Goal: Use online tool/utility: Utilize a website feature to perform a specific function

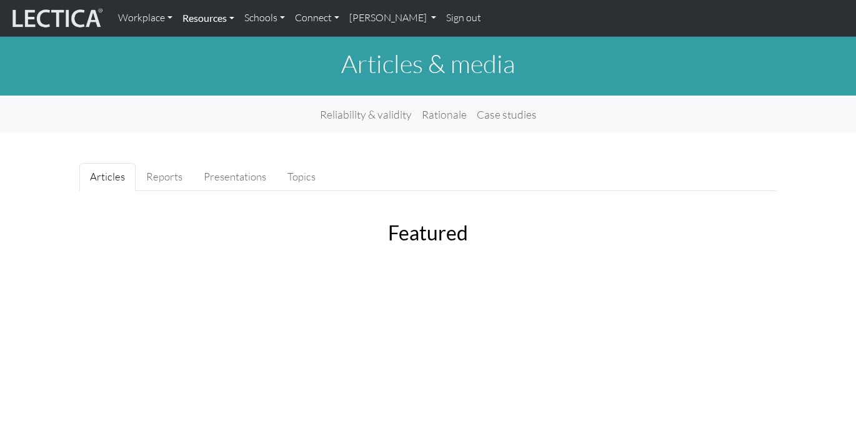
click at [209, 21] on link "Resources" at bounding box center [209, 18] width 62 height 26
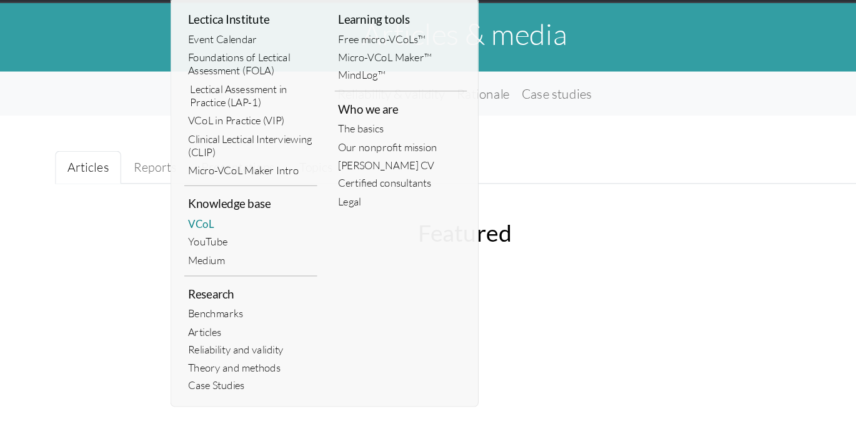
click at [201, 226] on link "VCoL" at bounding box center [245, 226] width 113 height 16
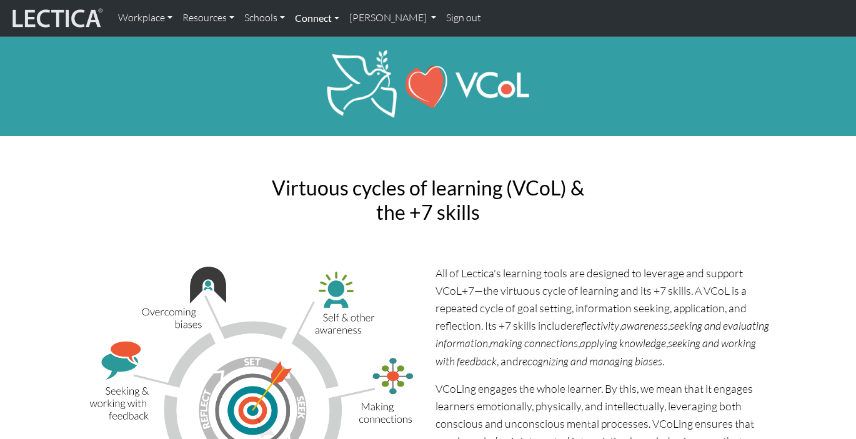
click at [319, 19] on link "Connect" at bounding box center [317, 18] width 54 height 26
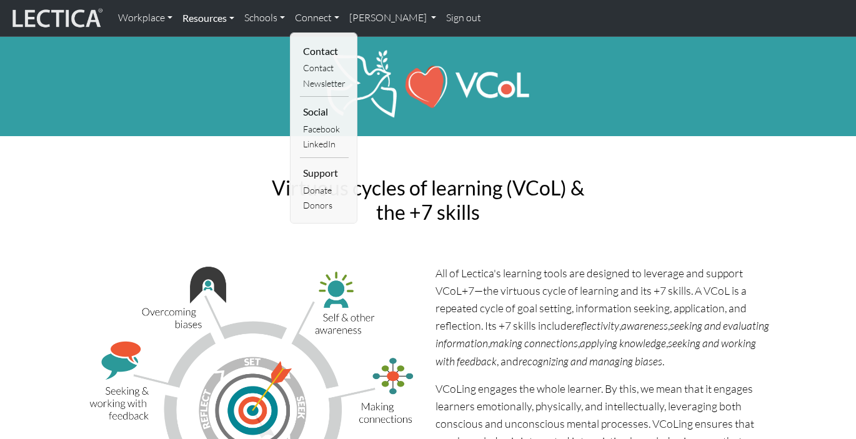
click at [208, 21] on link "Resources" at bounding box center [209, 18] width 62 height 26
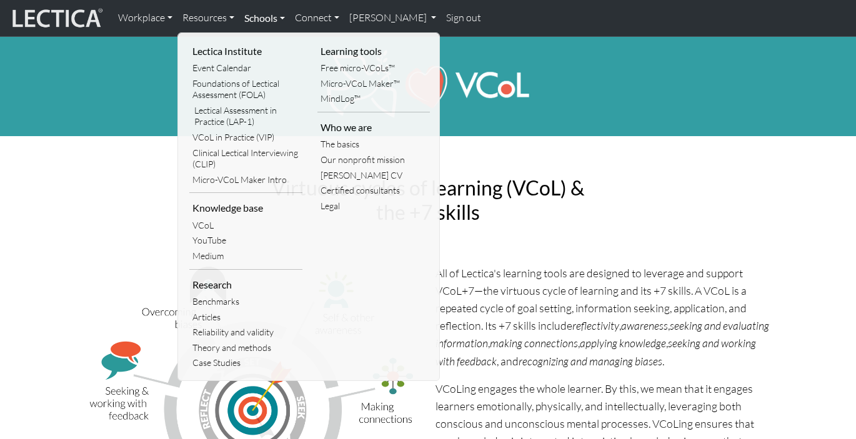
click at [258, 18] on link "Schools" at bounding box center [264, 18] width 51 height 26
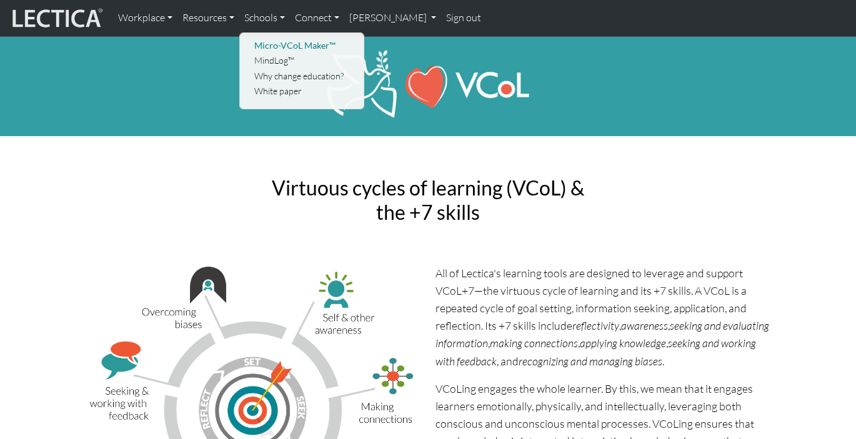
click at [297, 48] on link "Micro-VCoL Maker™" at bounding box center [302, 46] width 103 height 16
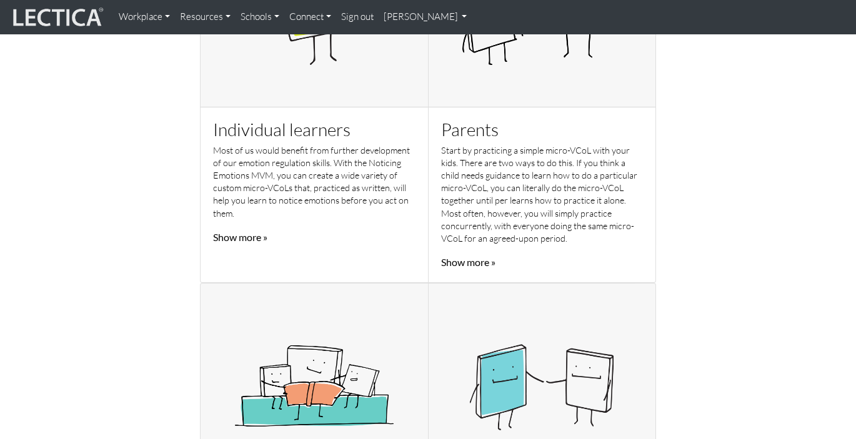
scroll to position [553, 0]
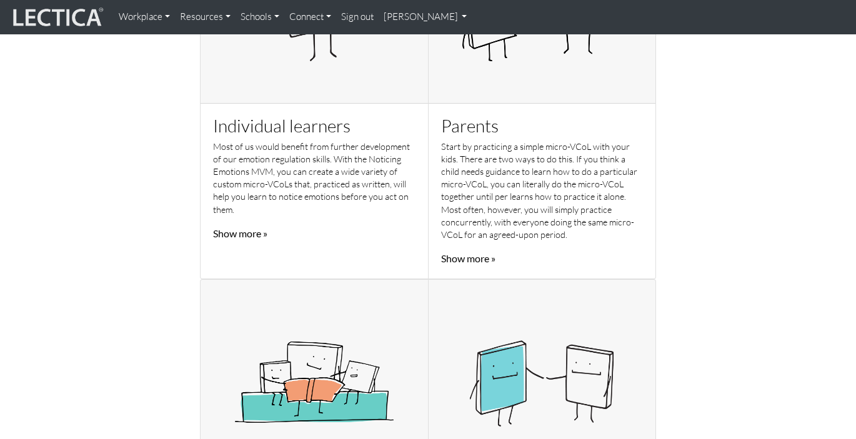
click at [253, 236] on link "Show more »" at bounding box center [240, 234] width 54 height 12
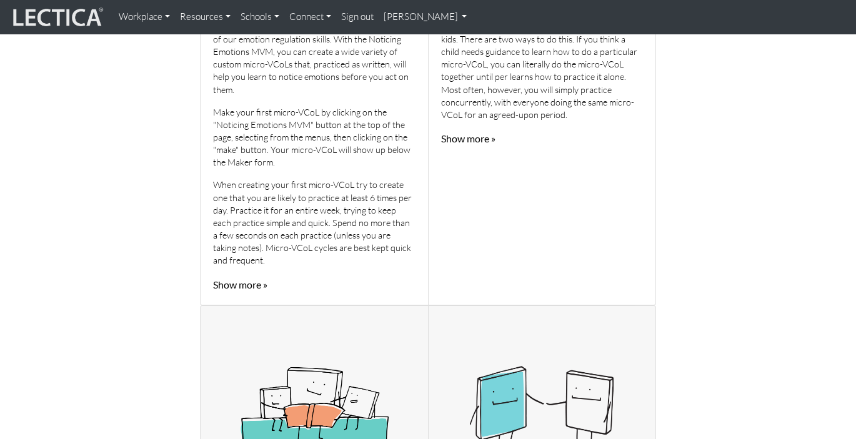
scroll to position [677, 0]
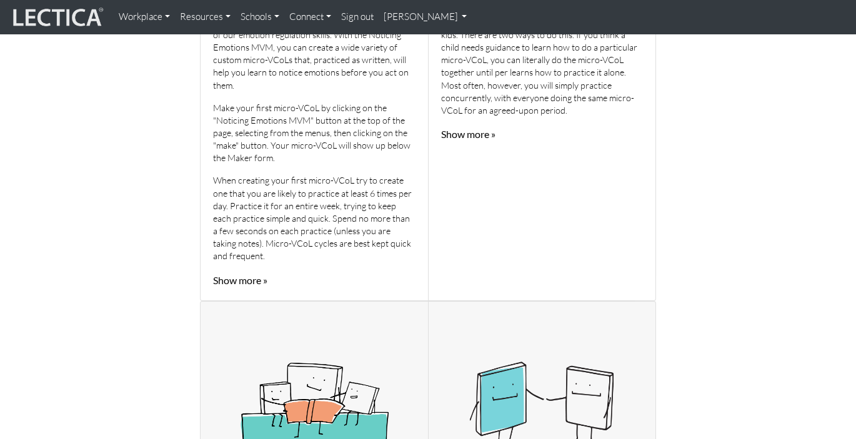
click at [252, 278] on link "Show more »" at bounding box center [240, 280] width 54 height 12
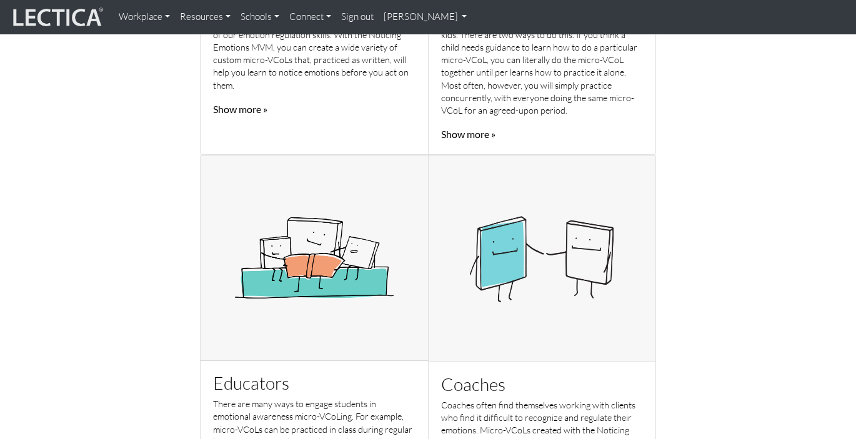
click at [263, 111] on link "Show more »" at bounding box center [240, 109] width 54 height 12
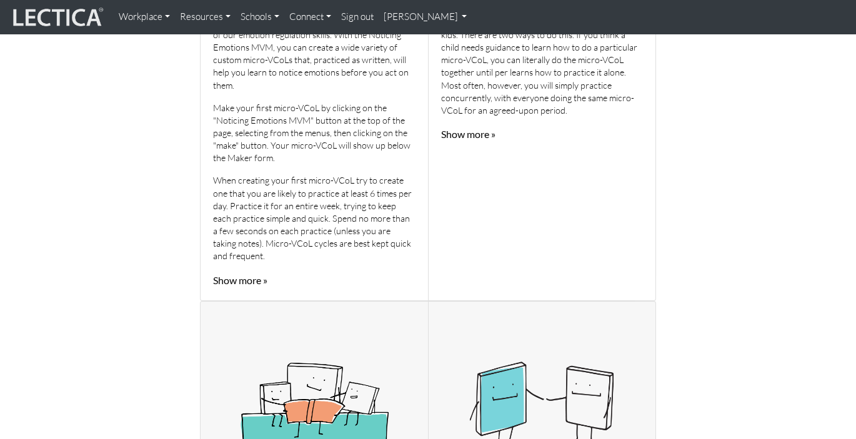
click at [239, 281] on link "Show more »" at bounding box center [240, 280] width 54 height 12
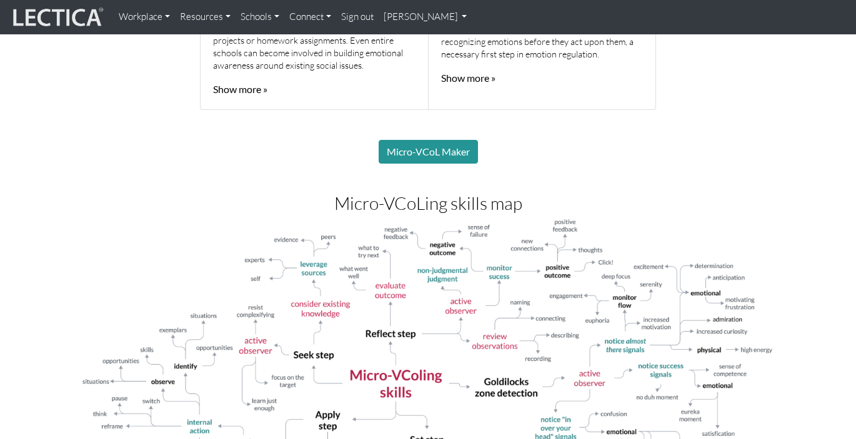
scroll to position [1035, 0]
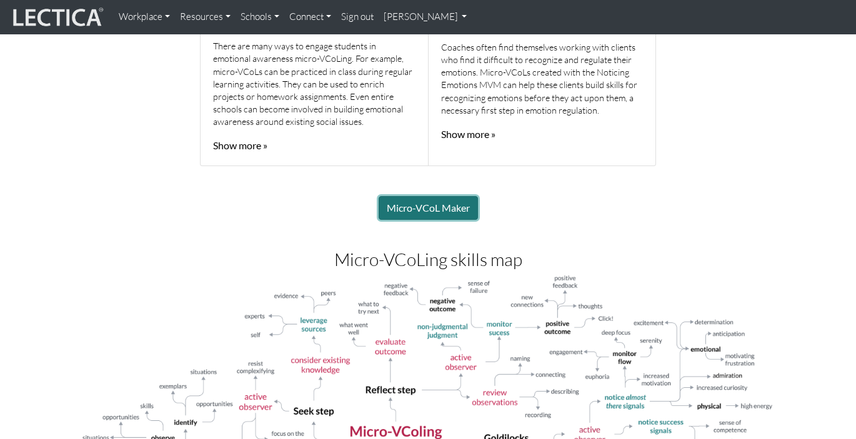
click at [452, 207] on link "Micro-VCoL Maker" at bounding box center [428, 208] width 99 height 24
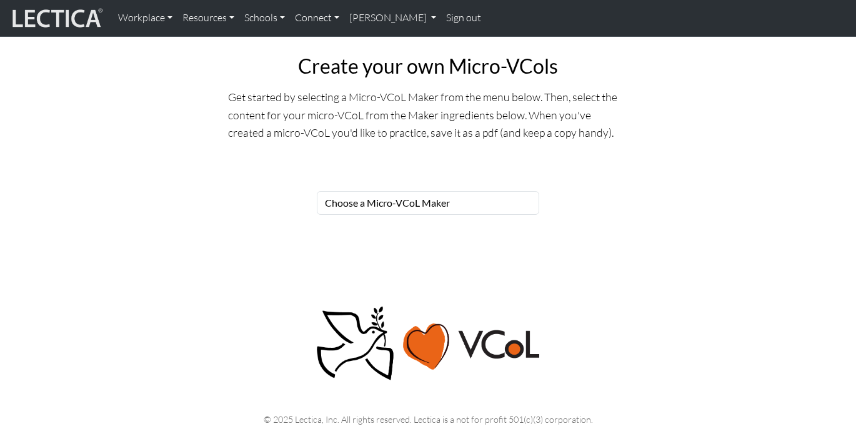
scroll to position [379, 0]
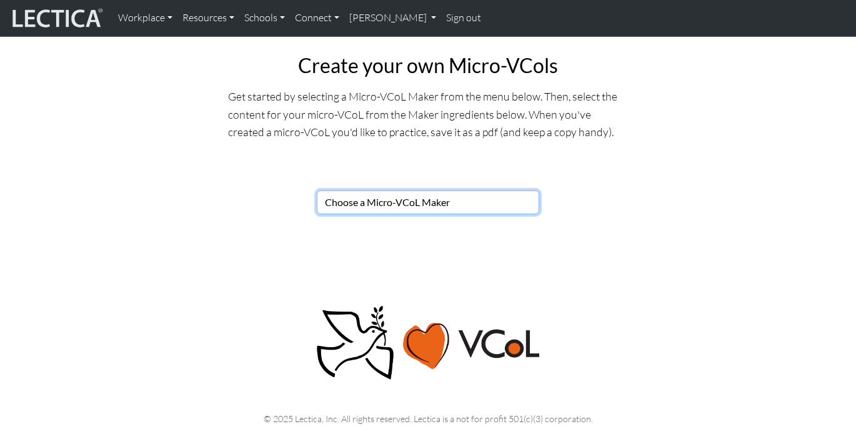
click at [449, 194] on select "Choose a Micro-VCoL Maker" at bounding box center [428, 203] width 223 height 24
select select "86fe97c5-6993-4b0b-a33a-d91b5247287c"
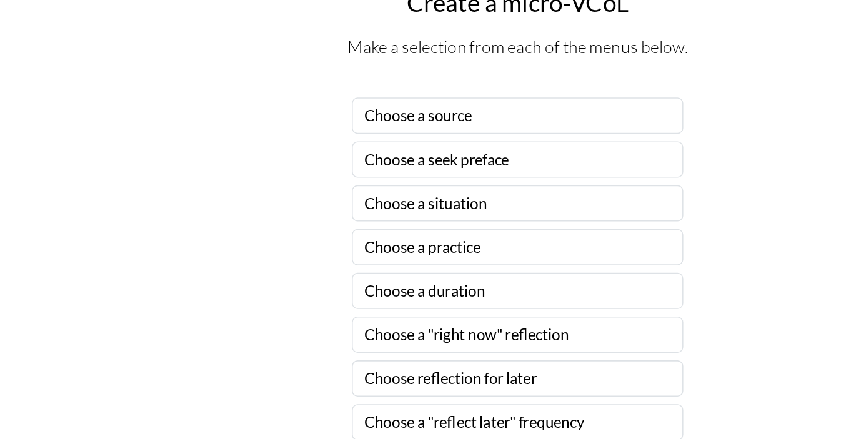
scroll to position [968, 0]
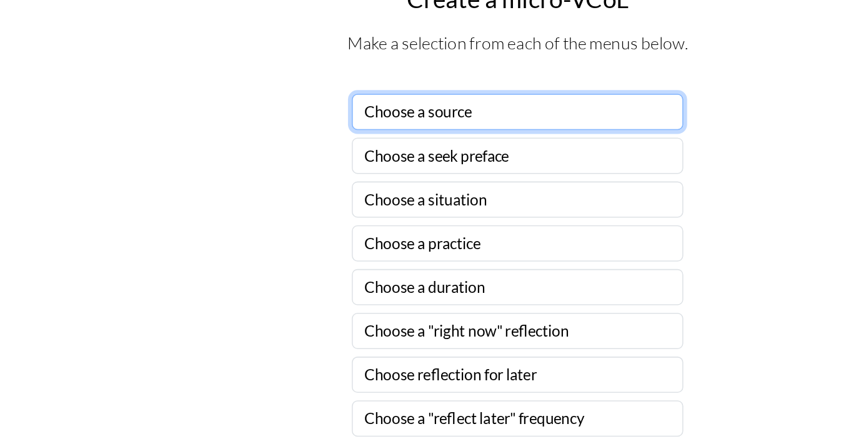
click at [414, 221] on select "Choose a source" at bounding box center [428, 225] width 218 height 24
select select "family members"
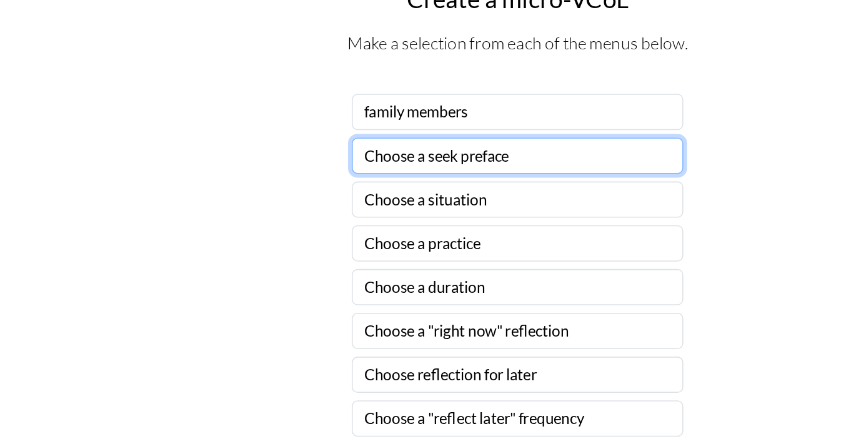
click at [414, 258] on select "Choose a seek preface" at bounding box center [428, 253] width 218 height 24
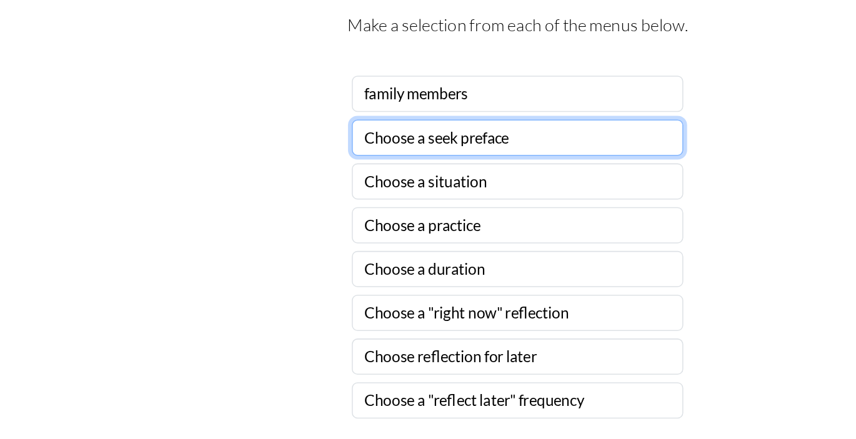
scroll to position [987, 0]
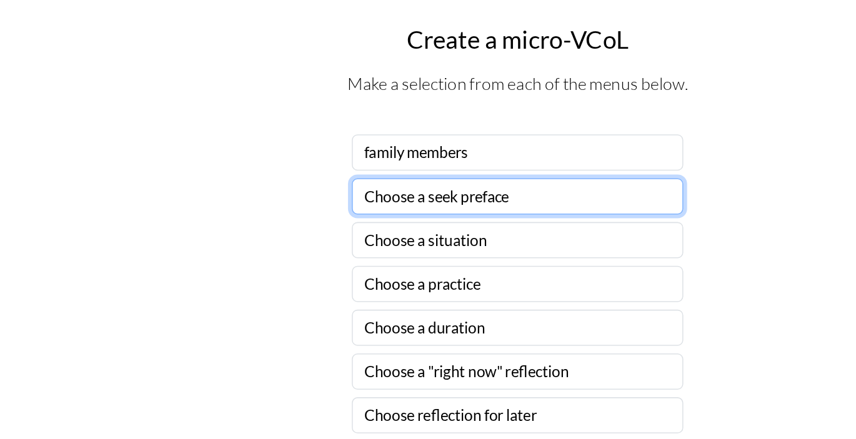
click at [338, 241] on select "Choose a seek preface" at bounding box center [428, 234] width 218 height 24
select select "before you start practicing, ask"
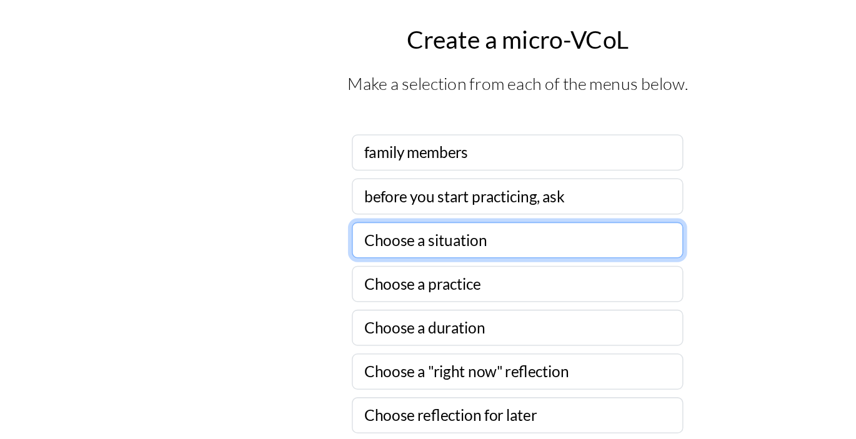
click at [346, 264] on select "Choose a situation" at bounding box center [428, 263] width 218 height 24
select select "stressed"
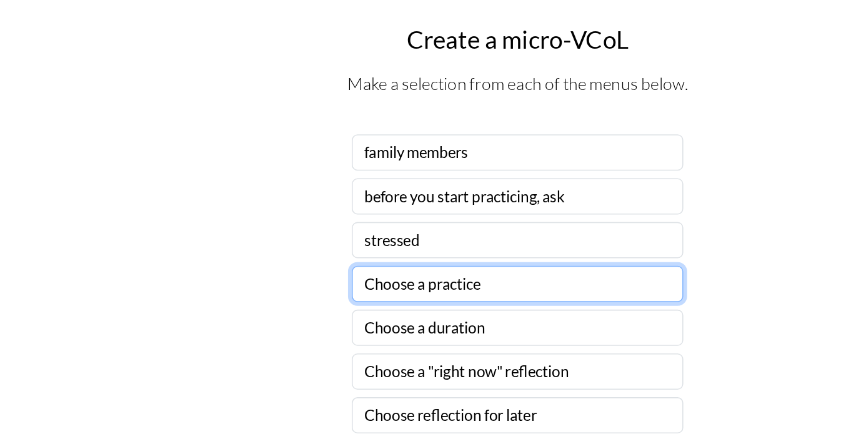
click at [383, 294] on select "Choose a practice" at bounding box center [428, 291] width 218 height 24
select select "how you feel"
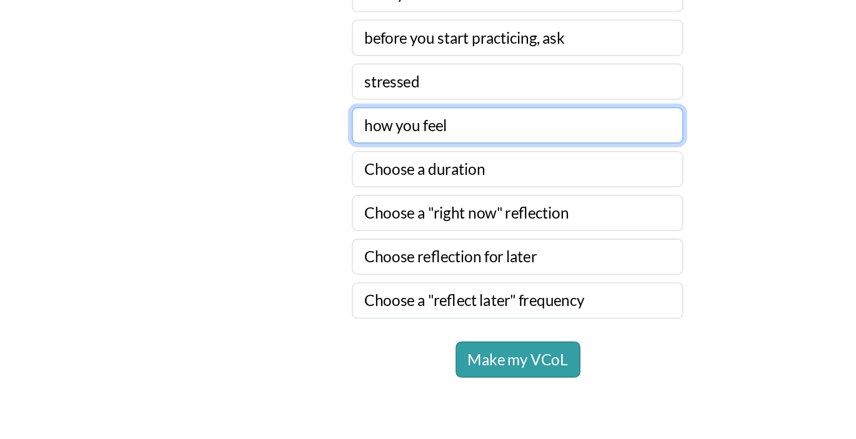
scroll to position [1046, 0]
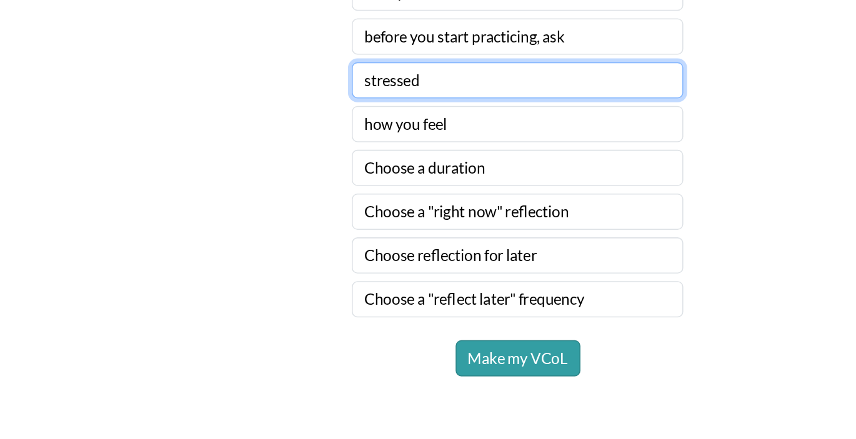
click at [380, 204] on select "Choose a situation" at bounding box center [428, 204] width 218 height 24
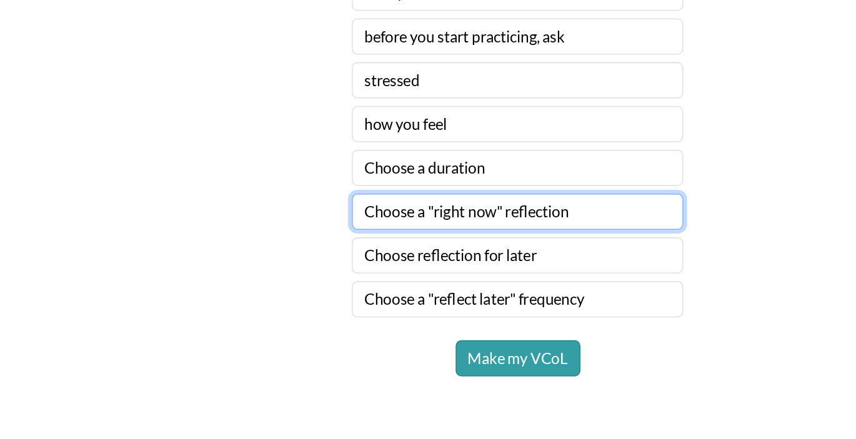
click at [369, 291] on select "Choose a "right now" reflection" at bounding box center [428, 290] width 218 height 24
select select "describe your feelings to yourself"
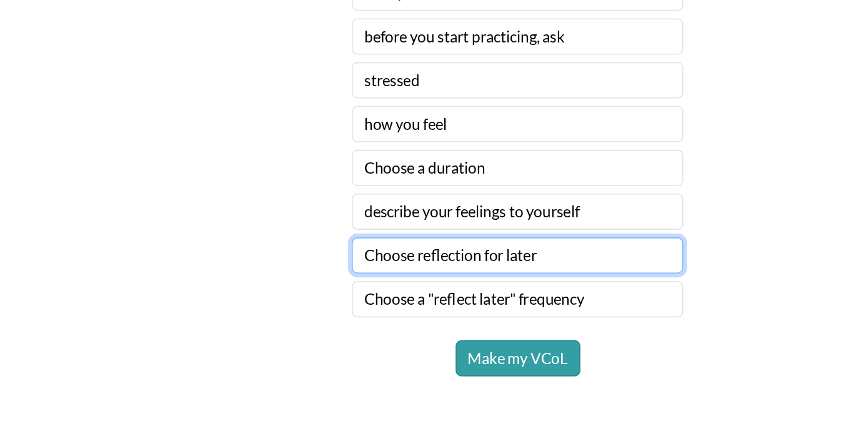
click at [370, 321] on select "Choose reflection for later" at bounding box center [428, 319] width 218 height 24
select select "share what you've learned"
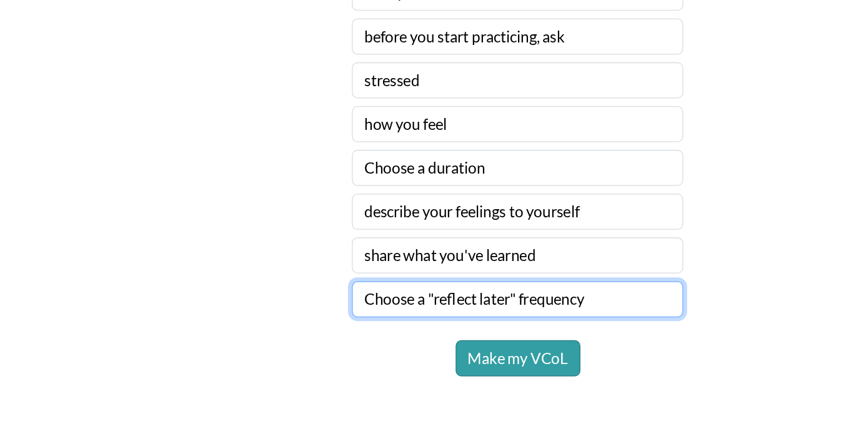
click at [408, 353] on select "Choose a "reflect later" frequency" at bounding box center [428, 348] width 218 height 24
select select "daily"
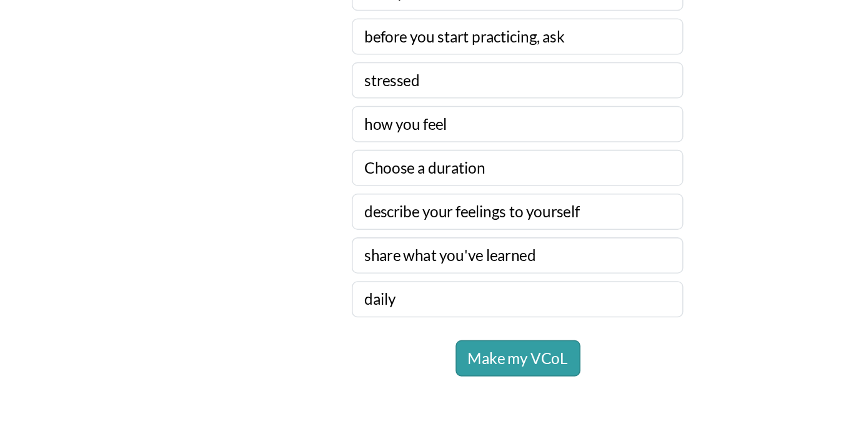
click at [341, 384] on div "Make my VCoL" at bounding box center [428, 386] width 218 height 24
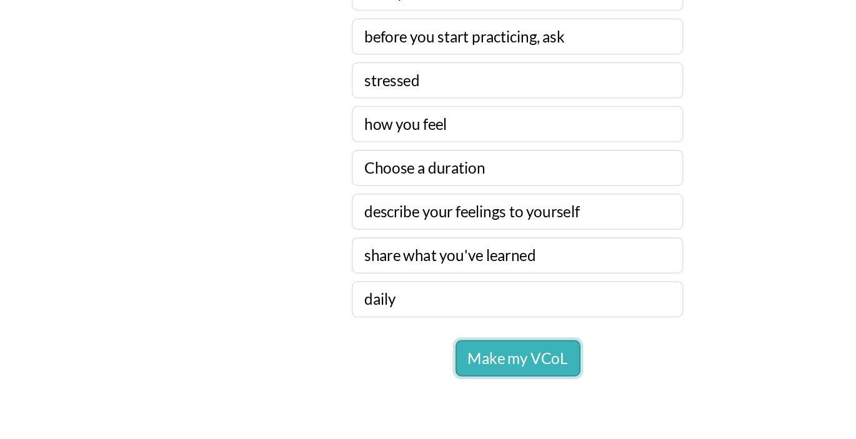
click at [420, 388] on button "Make my VCoL" at bounding box center [429, 386] width 82 height 24
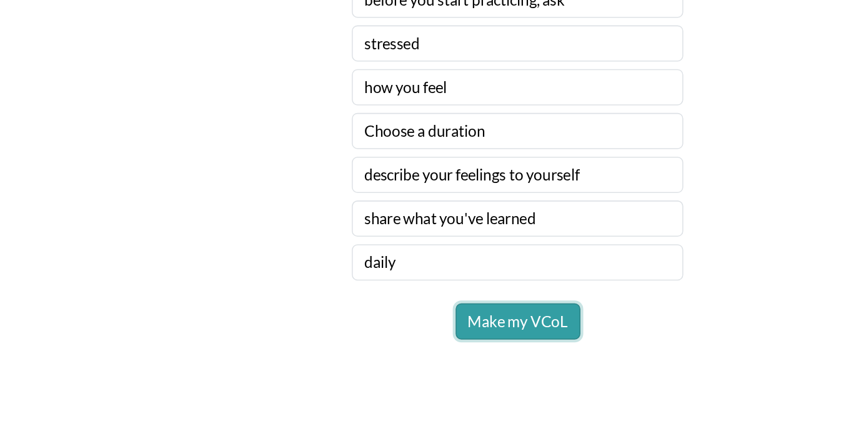
scroll to position [1076, 0]
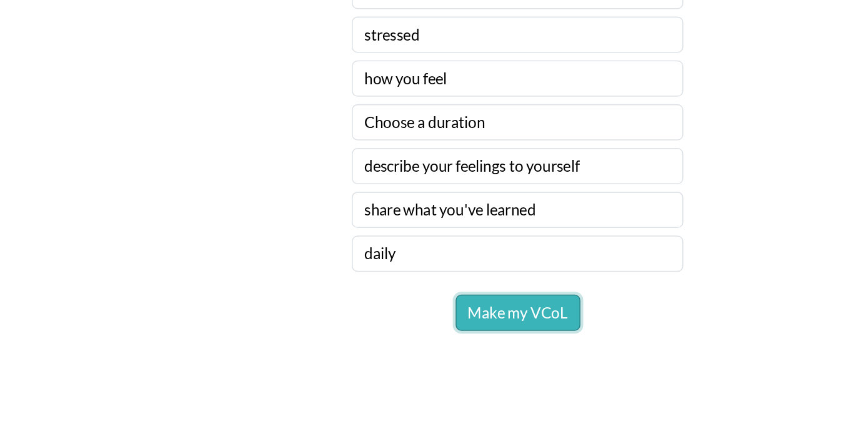
click at [419, 359] on button "Make my VCoL" at bounding box center [429, 356] width 82 height 24
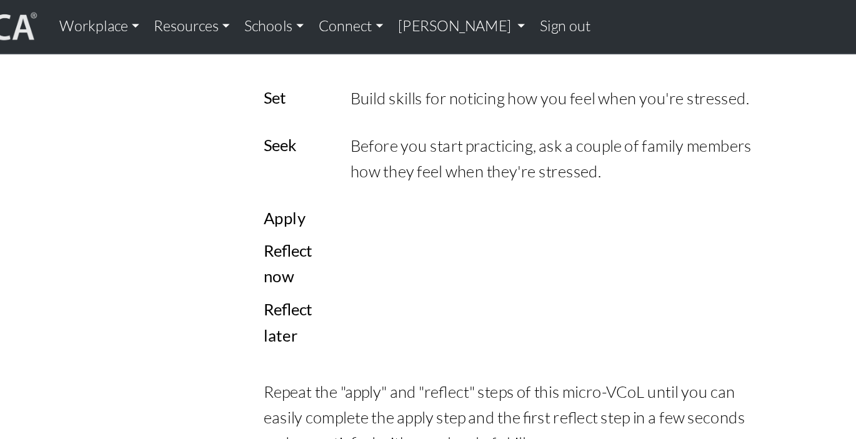
scroll to position [1524, 0]
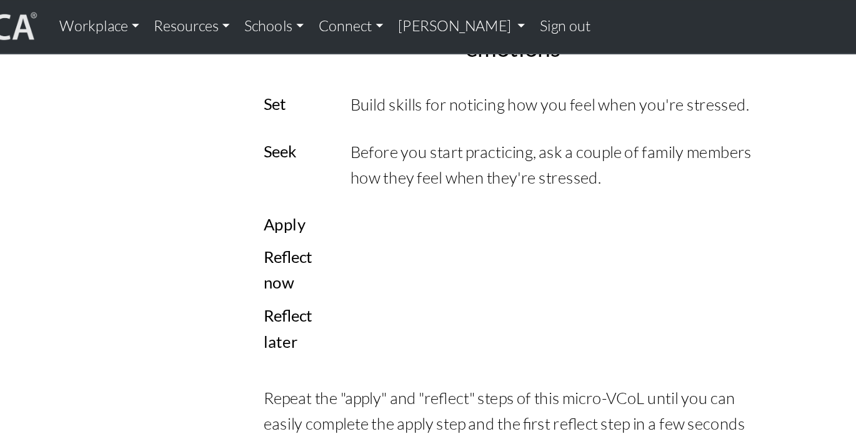
click at [274, 145] on div "Apply" at bounding box center [279, 154] width 59 height 18
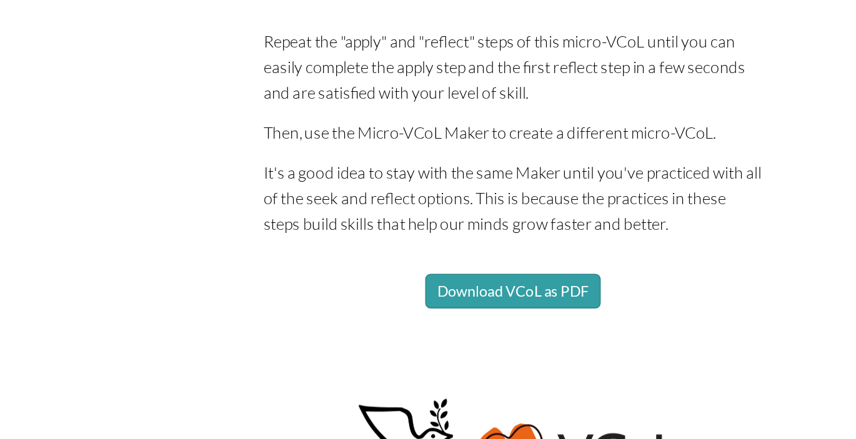
scroll to position [1630, 0]
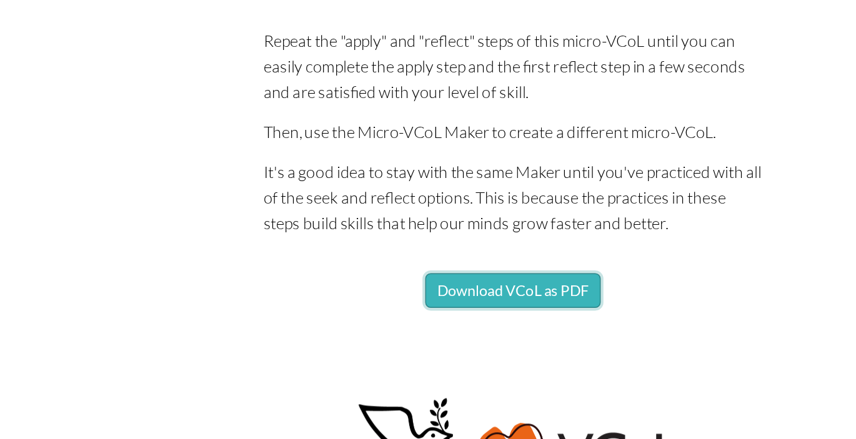
click at [444, 326] on button "Download VCoL as PDF" at bounding box center [428, 338] width 120 height 24
select select "86fe97c5-6993-4b0b-a33a-d91b5247287c"
select select "family members"
select select "before you start practicing, ask"
select select "stressed"
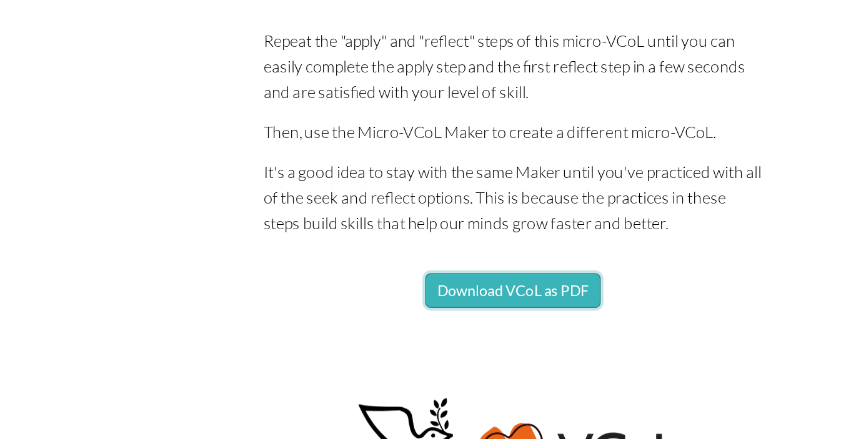
select select "how you feel"
select select "describe your feelings to yourself"
select select "share what you've learned"
select select "daily"
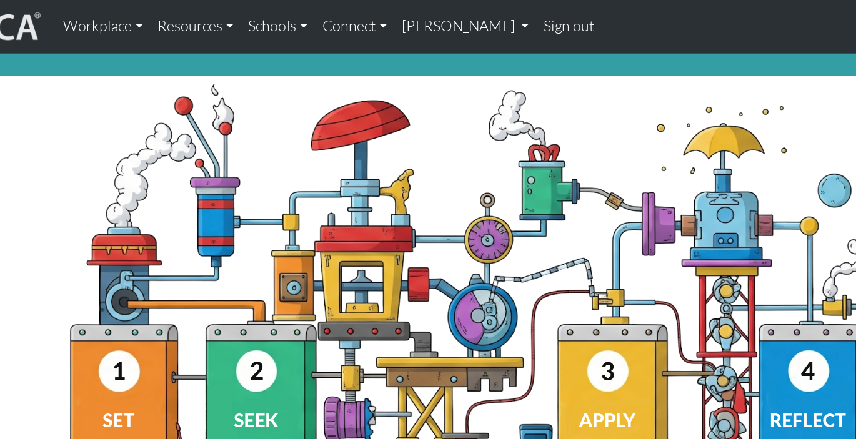
scroll to position [0, 0]
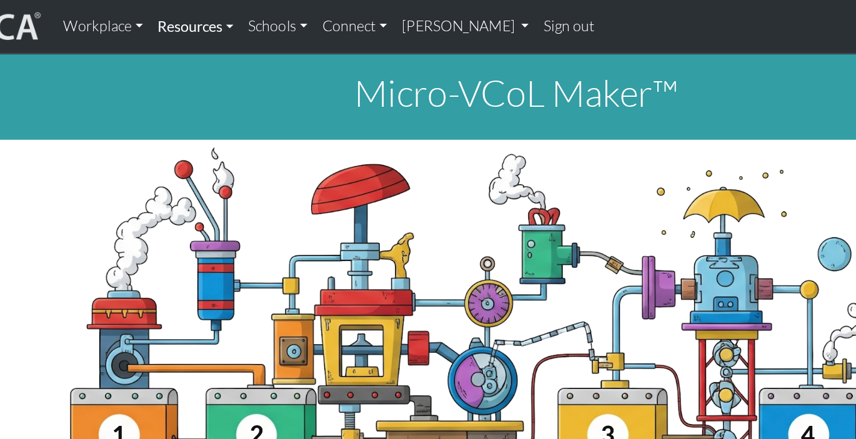
click at [206, 19] on link "Resources" at bounding box center [209, 18] width 62 height 26
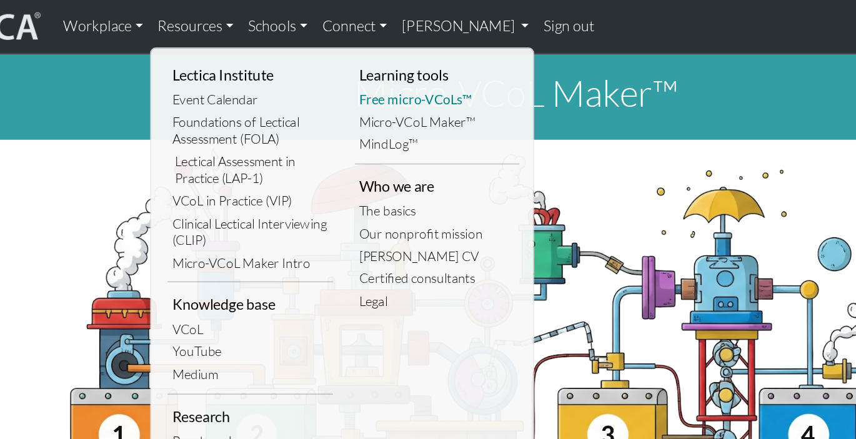
click at [379, 67] on link "Free micro-VCoLs™" at bounding box center [374, 69] width 113 height 16
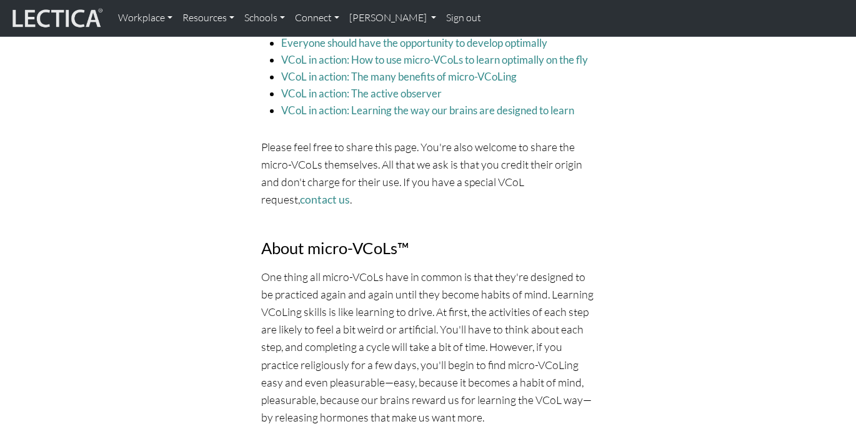
scroll to position [485, 0]
